Goal: Communication & Community: Answer question/provide support

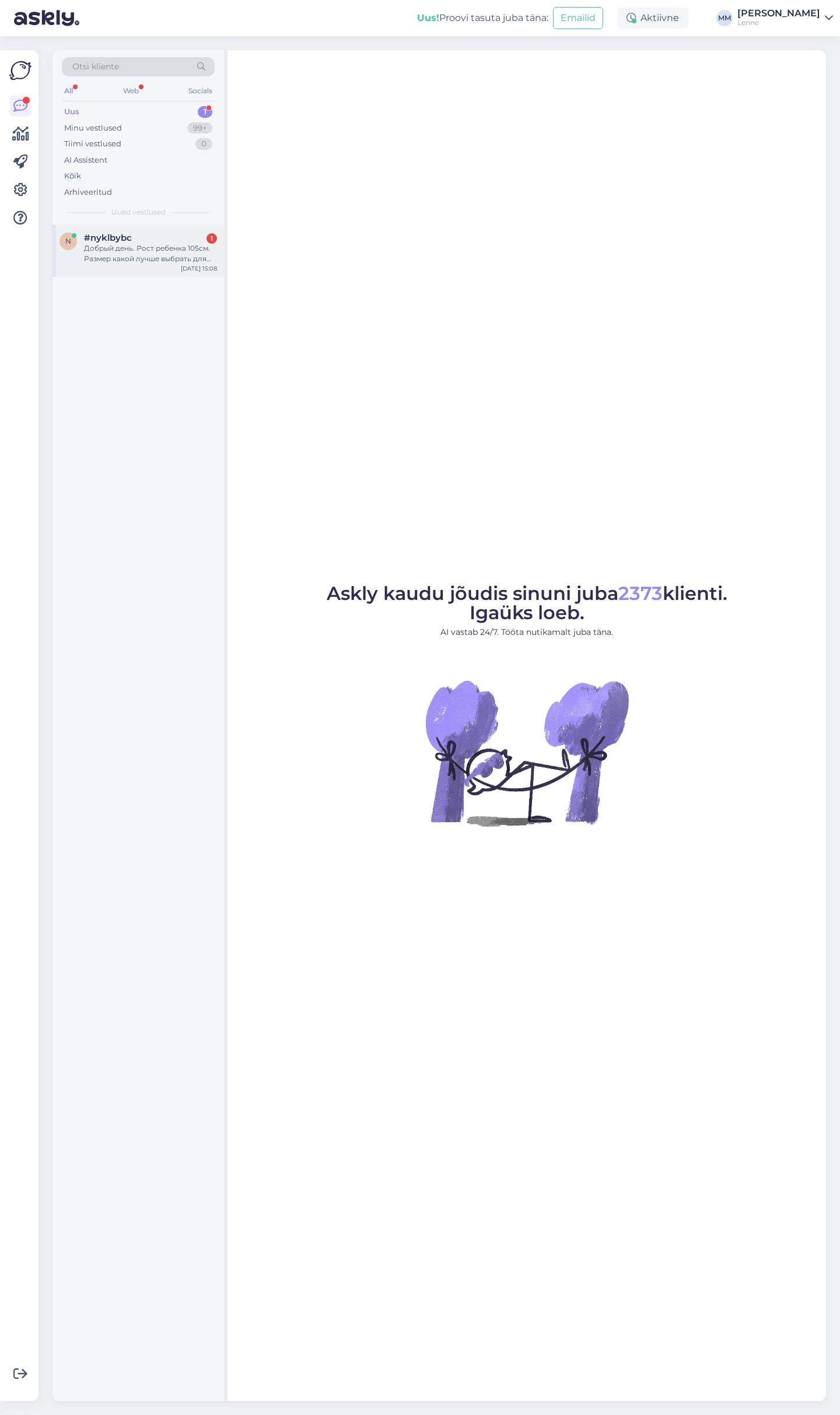
click at [183, 250] on div "Добрый день. Рост ребенка 105см. Размер какой лучше выбрать для куртки?" at bounding box center [150, 253] width 133 height 21
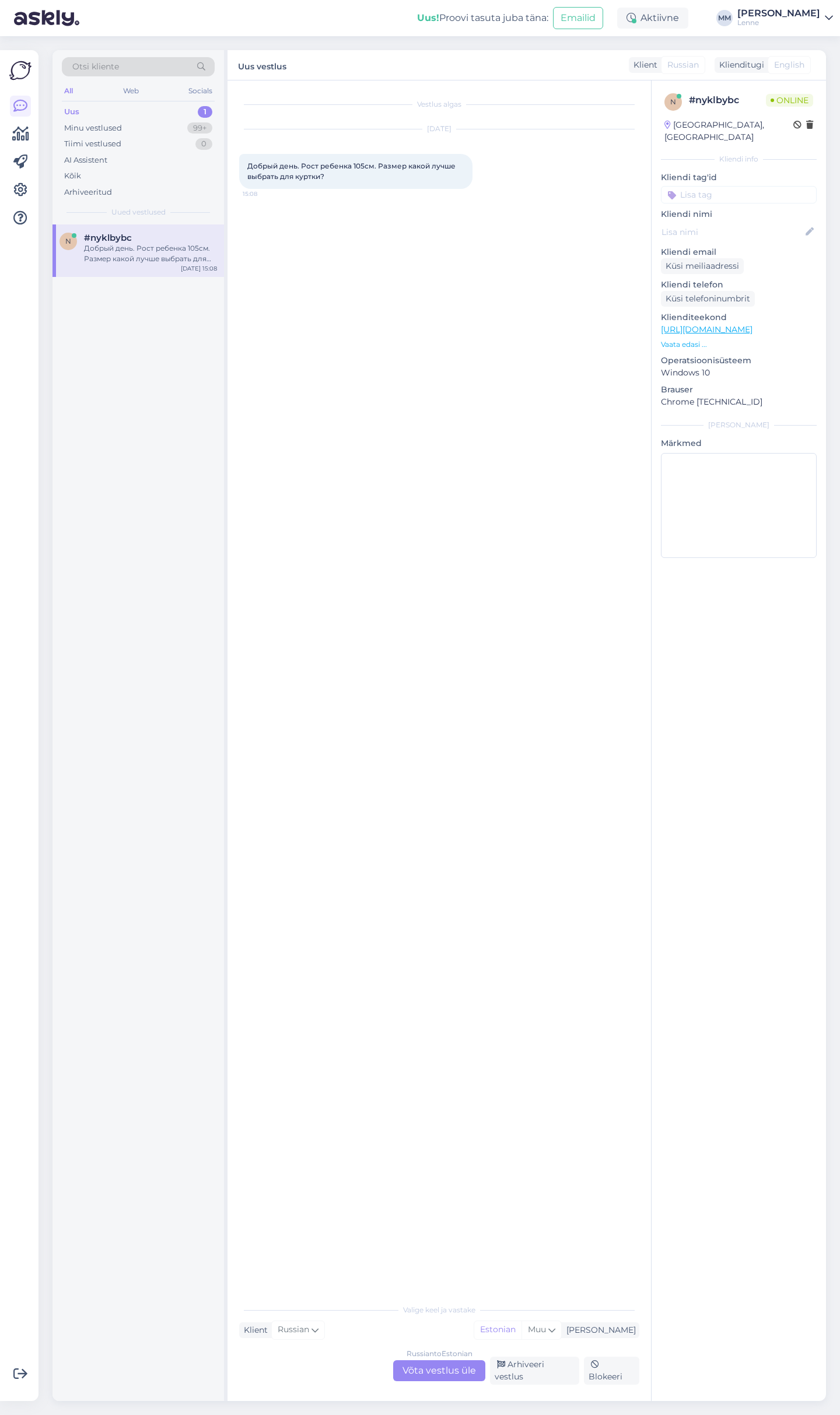
click at [437, 1375] on div "Russian to Estonian Võta vestlus üle" at bounding box center [439, 1371] width 92 height 21
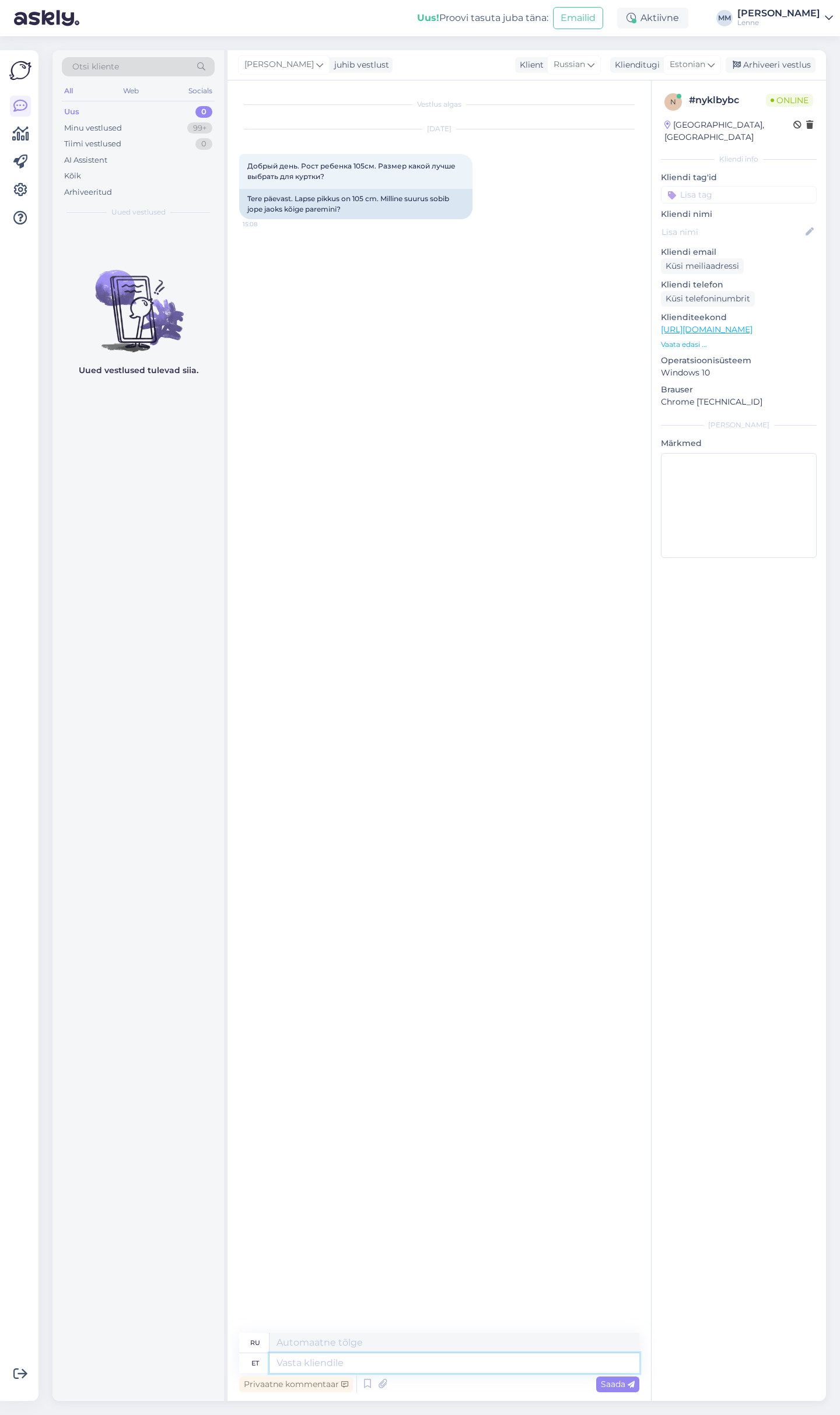
click at [375, 1367] on textarea at bounding box center [453, 1363] width 369 height 20
type textarea "Tere,"
type textarea "Привет,"
type textarea "Tere, Lenne to"
type textarea "Привет, Ленне."
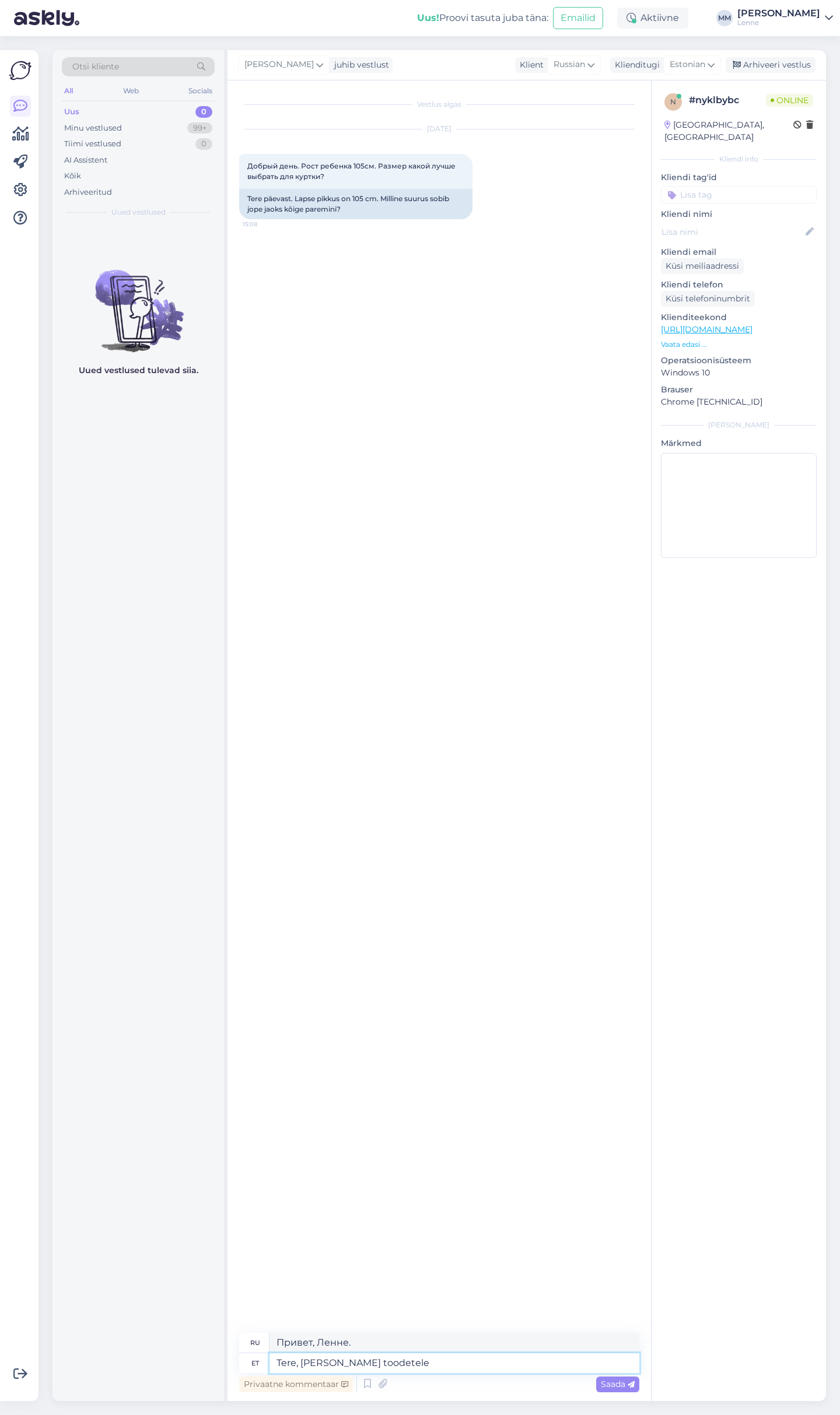
type textarea "Tere, Lenne toodetele o"
type textarea "Здравствуйте, продукция Lenne"
type textarea "Tere, Lenne toodetele on lisatud va"
type textarea "Здравствуйте, добавлены продукты Lenne."
type textarea "Tere, Lenne toodetele on lisatud varu"
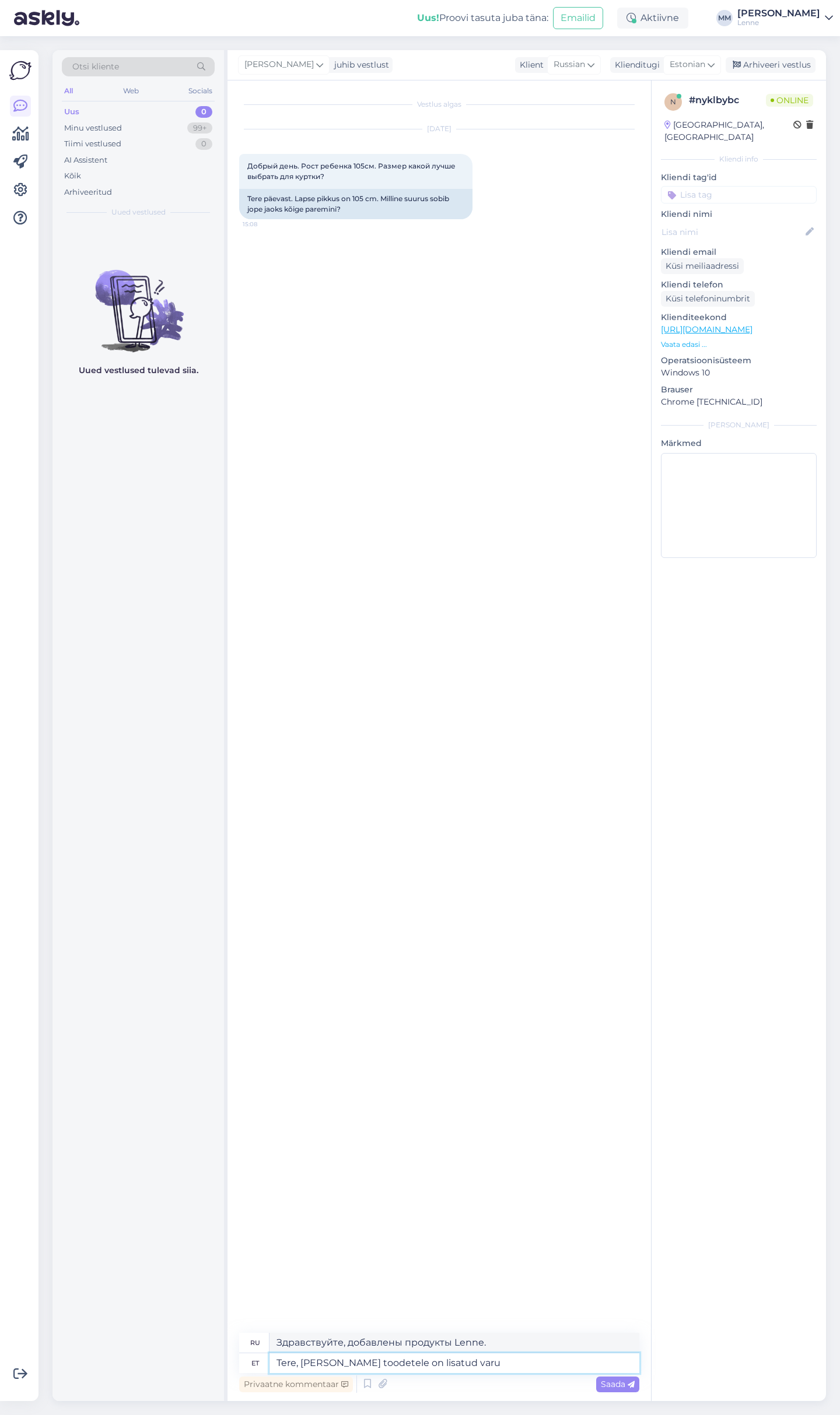
type textarea "Здравствуйте, продукция Lenne добавлена ​​на склад."
type textarea "Tere, Lenne toodetele on lisatud varu +3"
type textarea "Здравствуйте, продукция Lenne добавлена ​​в ассортимент +3"
type textarea "Tere, Lenne toodetele on lisatud varu +3 cm."
type textarea "Здравствуйте, к товарам Lenne добавлен запас +3 см."
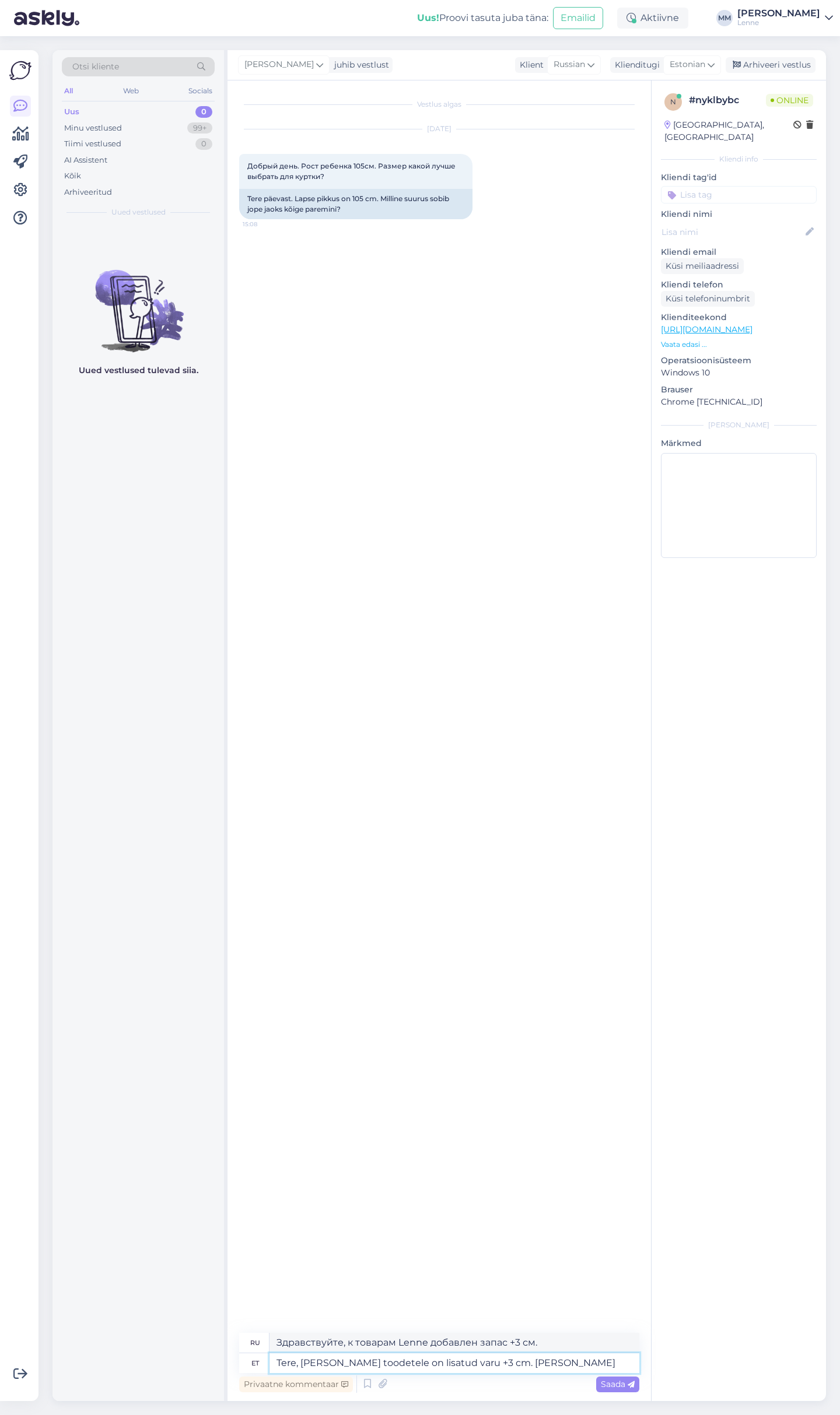
type textarea "Tere, Lenne toodetele on lisatud varu +3 cm. Kui t"
type textarea "Здравствуйте, у продукции Lenne есть запас +3 см. Если"
type textarea "Tere, Lenne toodetele on lisatud varu +3 cm. Kui te so"
type textarea "Здравствуйте, у продукции Lenne есть запас +3 см. Если вы"
type textarea "Tere, Lenne toodetele on lisatud varu +3 cm. Kui te soovite"
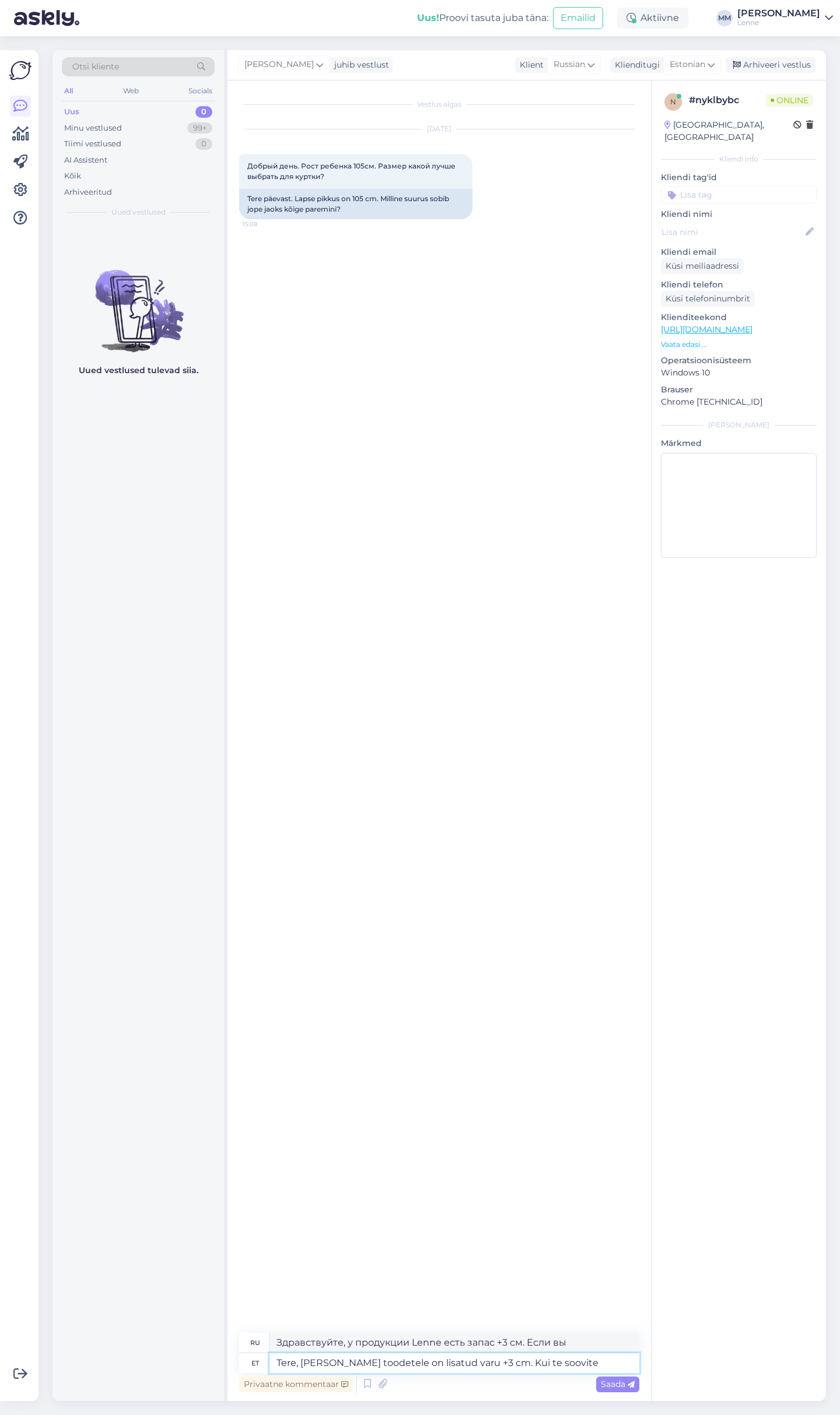
type textarea "Здравствуйте, у продукции Lenne есть запас +3 см. Если вы хотите"
type textarea "Tere, Lenne toodetele on lisatud varu +3 cm. Kui te soovite et jope o"
type textarea "Здравствуйте, у продукции Lenne есть запас +3 см. Если вам нужна куртка"
type textarea "Tere, Lenne toodetele on lisatud varu +3 cm. Kui te soovite et jope oleks pa"
type textarea "Здравствуйте, у изделий Lenne есть запас +3 см. Если вы хотите, чтобы куртка бы…"
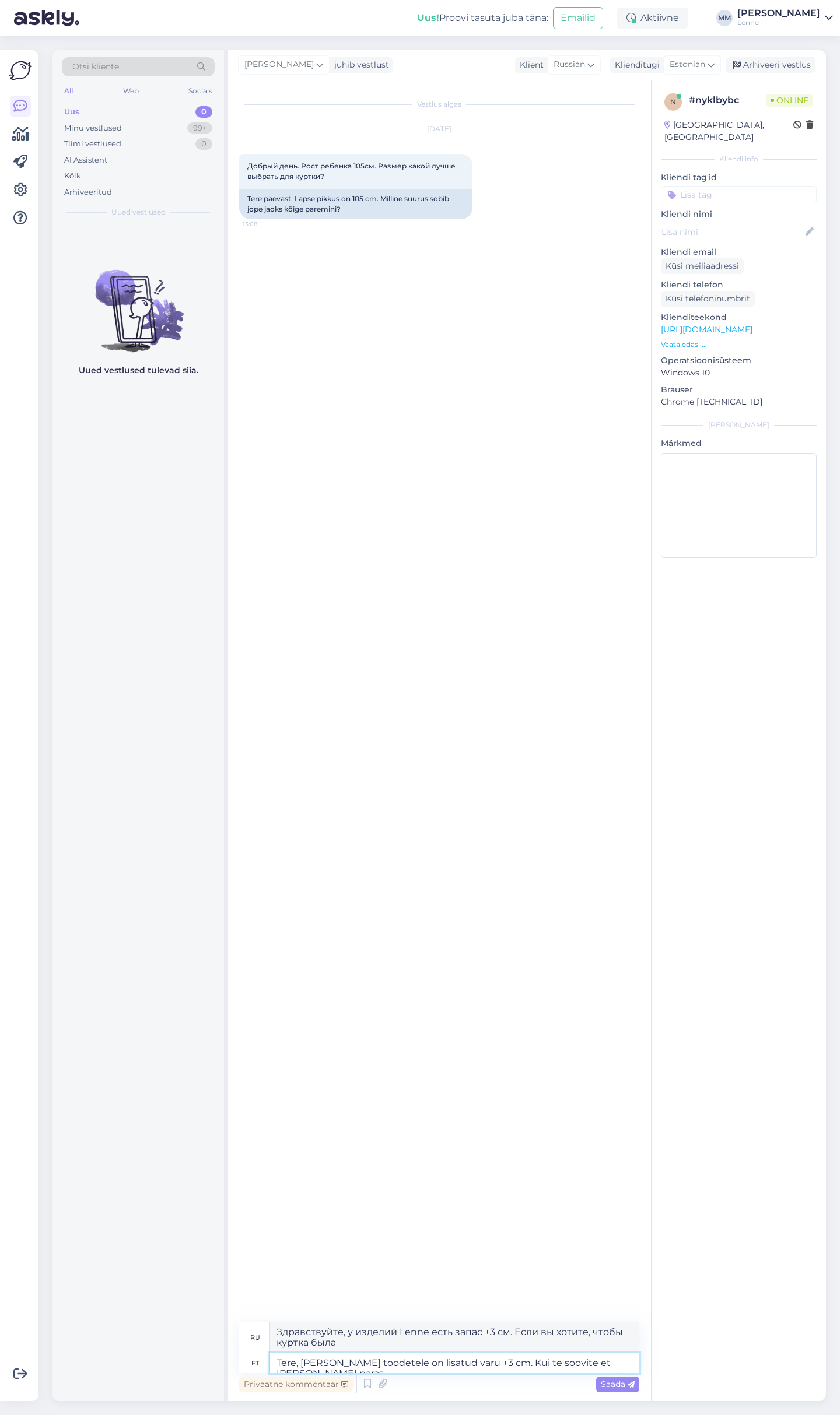
type textarea "Tere, Lenne toodetele on lisatud varu +3 cm. Kui te soovite et jope oleks paras"
type textarea "Здравствуйте, у изделий Lenne есть запас +3 см. Если вы хотите, чтобы куртка бы…"
type textarea "Tere, Lenne toodetele on lisatud varu +3 cm. Kui te soovite et jope oleks paras…"
type textarea "Здравствуйте, у изделий Lenne есть запас +3 см. Если вы хотите, чтобы куртка бы…"
type textarea "Tere, Lenne toodetele on lisatud varu +3 cm. Kui te soovite et jope oleks paras…"
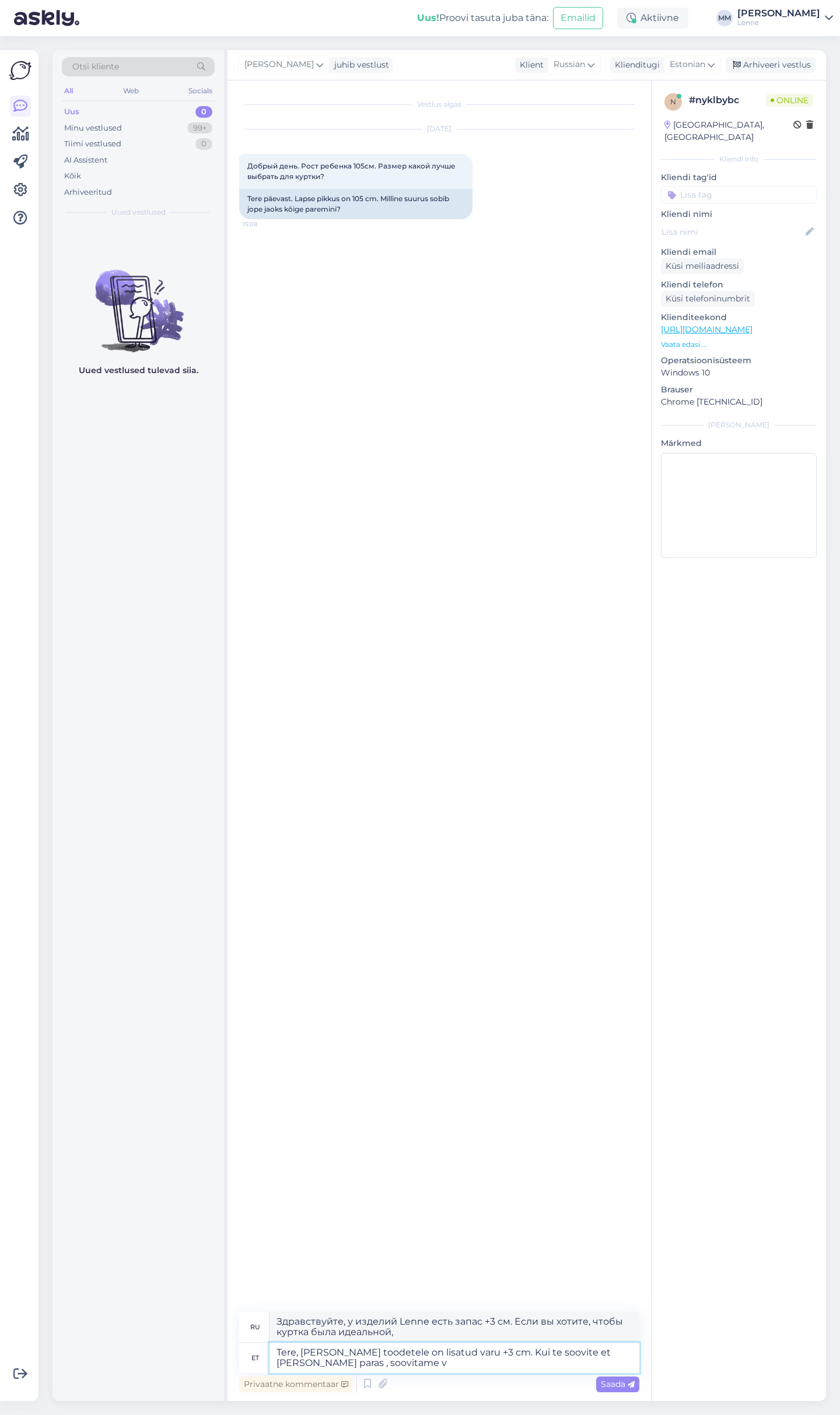
type textarea "Здравствуйте, у изделий Lenne есть запас +3 см. Если вы хотите, чтобы куртка бы…"
type textarea "Tere, Lenne toodetele on lisatud varu +3 cm. Kui te soovite et jope oleks paras…"
type textarea "Здравствуйте, у изделий Lenne есть запас +3 см. Если вы хотите, чтобы куртка бы…"
type textarea "Tere, Lenne toodetele on lisatud varu +3 cm. Kui te soovite et jope oleks paras…"
type textarea "Здравствуйте, у изделий Lenne есть запас +3 см. Если вы хотите, чтобы куртка си…"
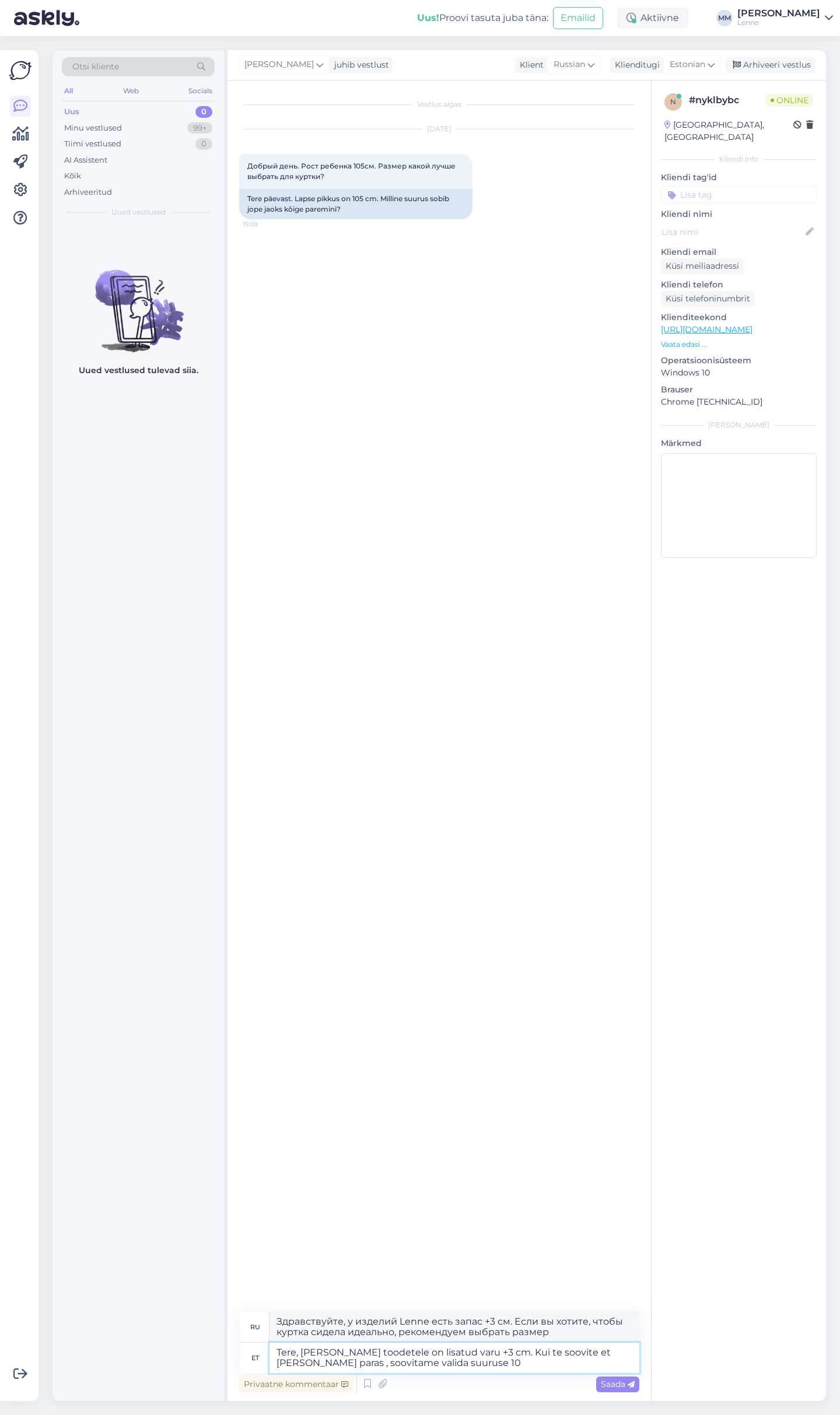
type textarea "Tere, Lenne toodetele on lisatud varu +3 cm. Kui te soovite et jope oleks paras…"
type textarea "Здравствуйте, на изделия Lenne есть припуск +3 см. Если вы хотите, чтобы куртка…"
type textarea "Tere, Lenne toodetele on lisatud varu +3 cm. Kui te soovite et jope oleks paras…"
type textarea "Здравствуйте, у изделий Lenne есть припуск +3 см. Если вы хотите, чтобы куртка …"
type textarea "Tere, Lenne toodetele on lisatud varu +3 cm. Kui te soovite et jope oleks paras…"
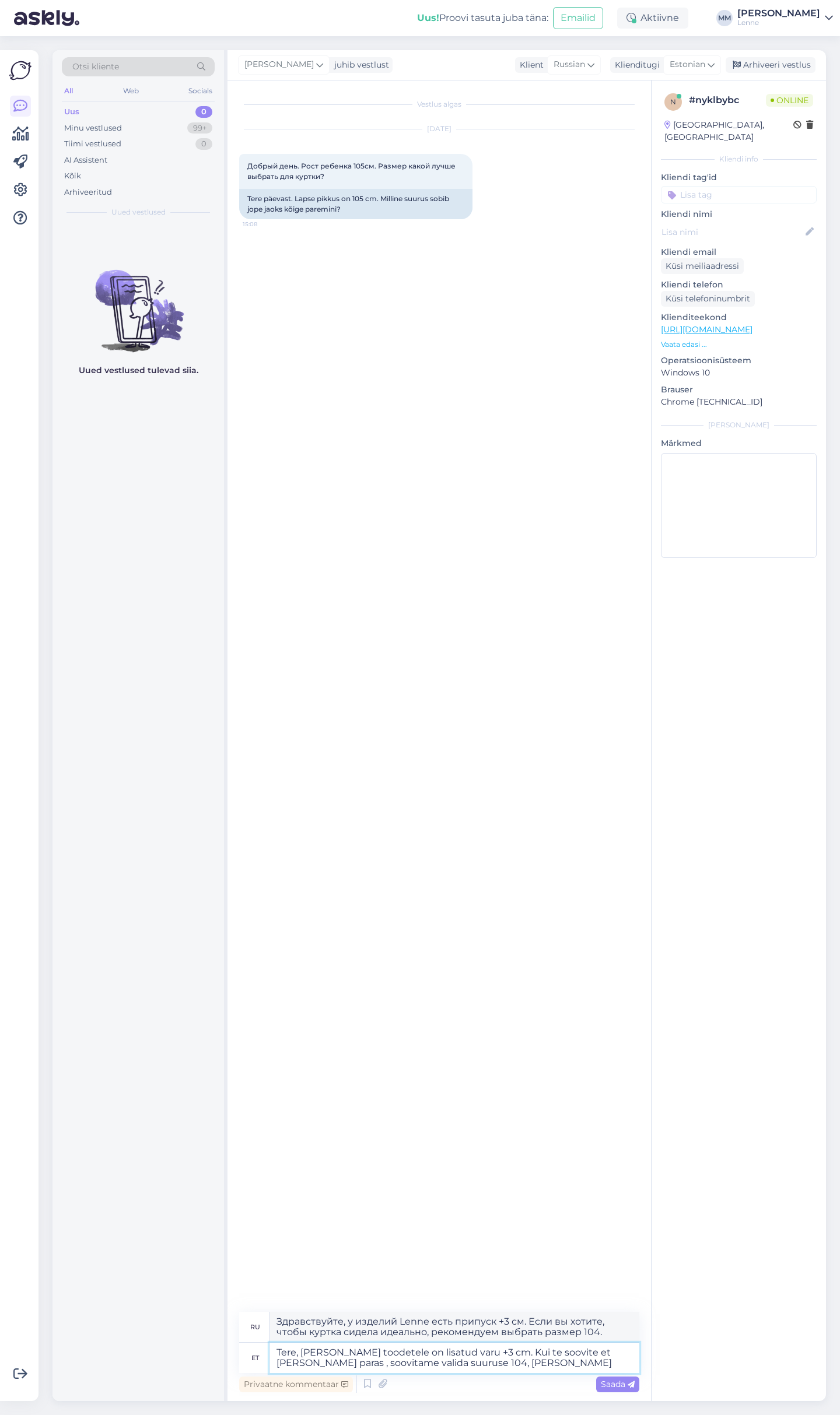
type textarea "Здравствуйте, изделия Lenne имеют припуск +3 см. Если вы хотите, чтобы куртка с…"
type textarea "Tere, Lenne toodetele on lisatud varu +3 cm. Kui te soovite et jope oleks paras…"
type textarea "Здравствуйте, у изделий Lenne есть припуск +3 см. Если вы хотите, чтобы куртка …"
type textarea "Tere, Lenne toodetele on lisatud varu +3 cm. Kui te soovite et jope oleks paras…"
type textarea "Здравствуйте, у изделий Lenne есть запас +3 см. Если вы хотите, чтобы куртка бы…"
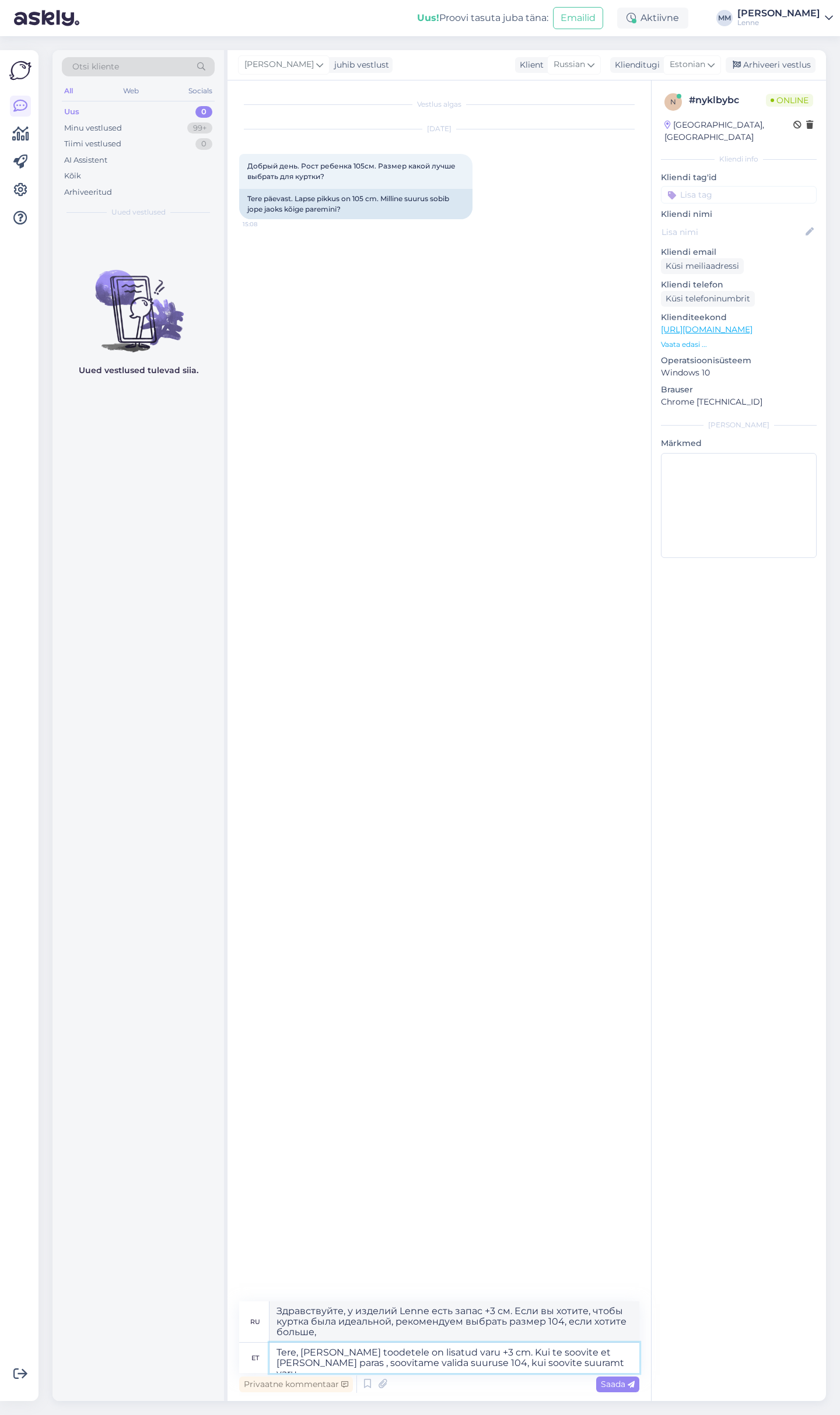
type textarea "Tere, Lenne toodetele on lisatud varu +3 cm. Kui te soovite et jope oleks paras…"
type textarea "Здравствуйте, у изделий Lenne есть припуск +3 см. Если вы хотите, чтобы куртка …"
type textarea "Tere, Lenne toodetele on lisatud varu +3 cm. Kui te soovite et jope oleks paras…"
type textarea "Здравствуйте, на изделия Lenne есть припуск +3 см. Если вы хотите, чтобы куртка…"
type textarea "Tere, Lenne toodetele on lisatud varu +3 cm. Kui te soovite et jope oleks paras…"
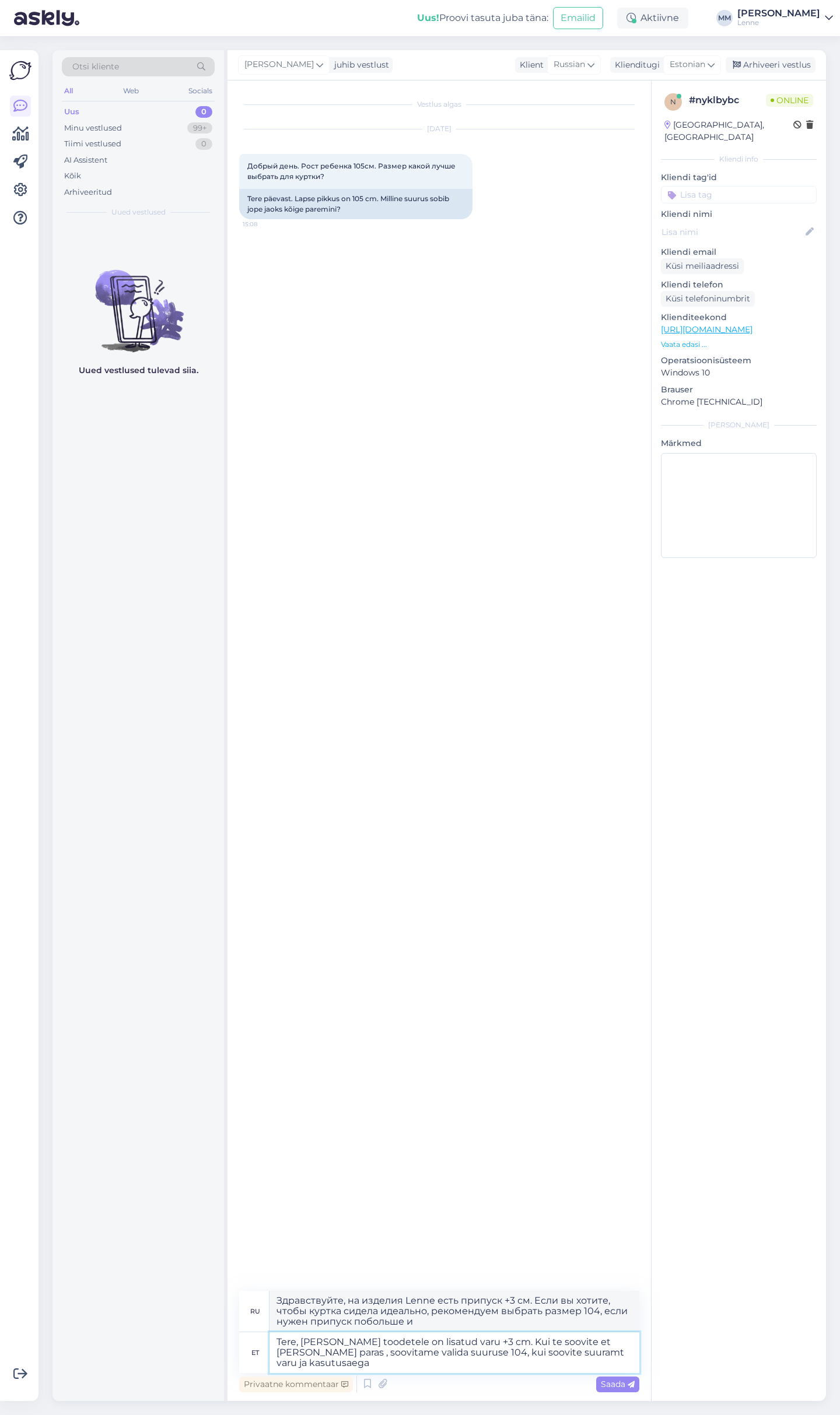
type textarea "Здравствуйте, на изделия Lenne есть припуск +3 см. Если вы хотите, чтобы куртка…"
type textarea "Tere, Lenne toodetele on lisatud varu +3 cm. Kui te soovite et jope oleks paras…"
type textarea "Здравствуйте, на изделия Lenne есть припуск +3 см. Если вы хотите, чтобы куртка…"
type textarea "Tere, Lenne toodetele on lisatud varu +3 cm. Kui te soovite et jope oleks paras…"
type textarea "Здравствуйте, у изделий Lenne есть припуск +3 см. Если вы хотите, чтобы куртка …"
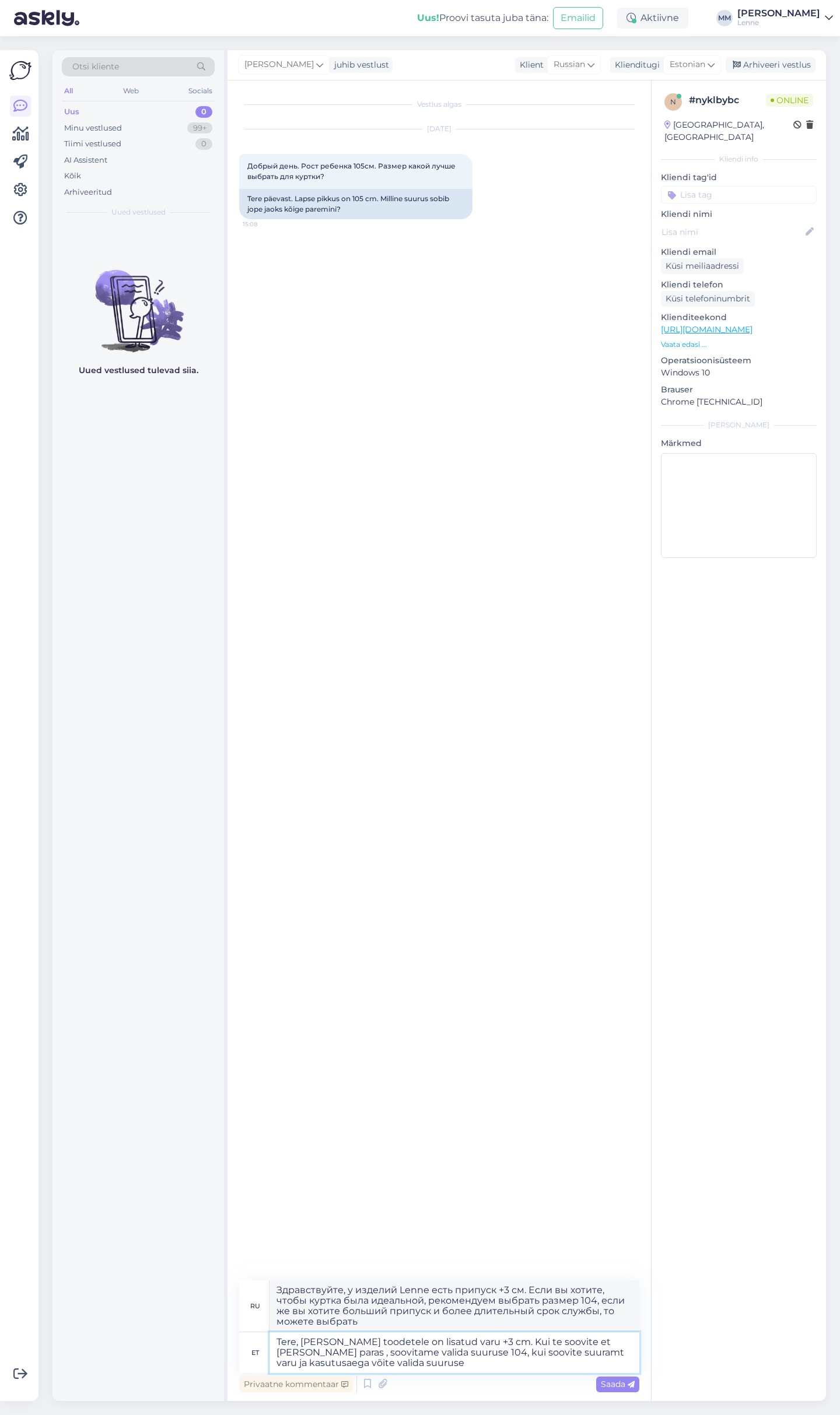
type textarea "Tere, Lenne toodetele on lisatud varu +3 cm. Kui te soovite et jope oleks paras…"
type textarea "Здравствуйте, у изделий Lenne припуск +3 см. Если вы хотите, чтобы куртка была …"
type textarea "Tere, Lenne toodetele on lisatud varu +3 cm. Kui te soovite et jope oleks paras…"
type textarea "Здравствуйте, на изделиях Lenne есть припуск +3 см. Если вы хотите, чтобы куртк…"
